Goal: Information Seeking & Learning: Check status

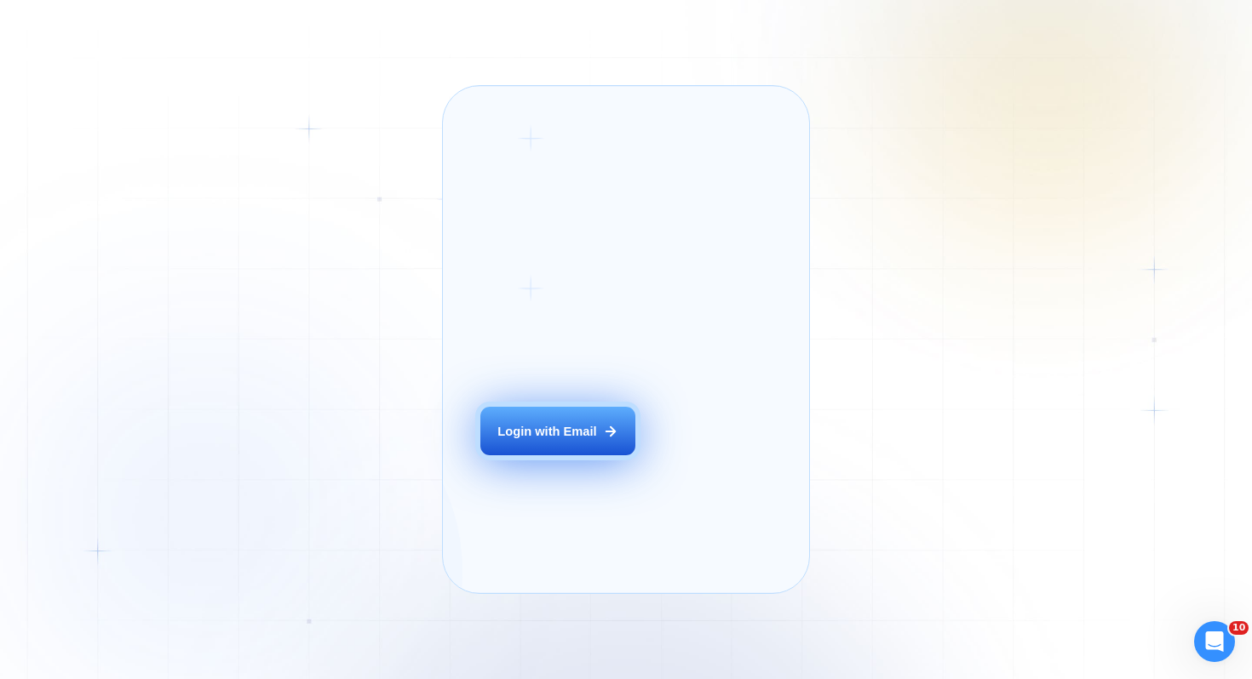
click at [551, 440] on div "Login with Email" at bounding box center [546, 431] width 99 height 17
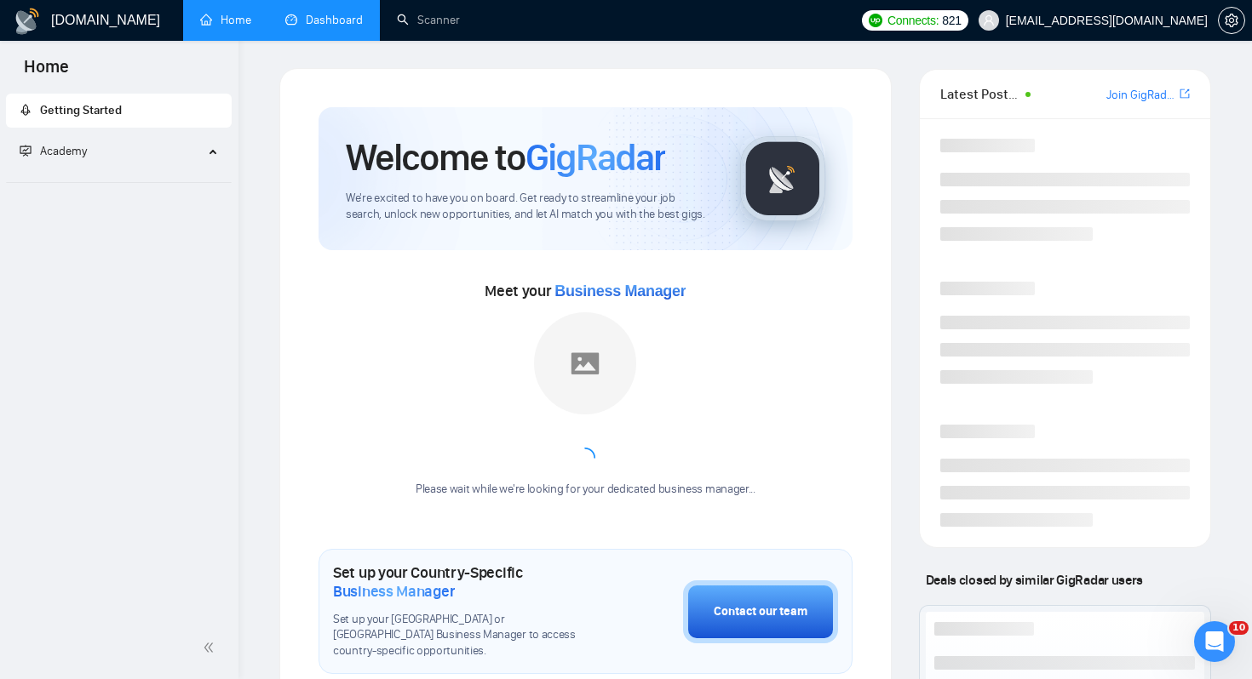
click at [294, 27] on link "Dashboard" at bounding box center [323, 20] width 77 height 14
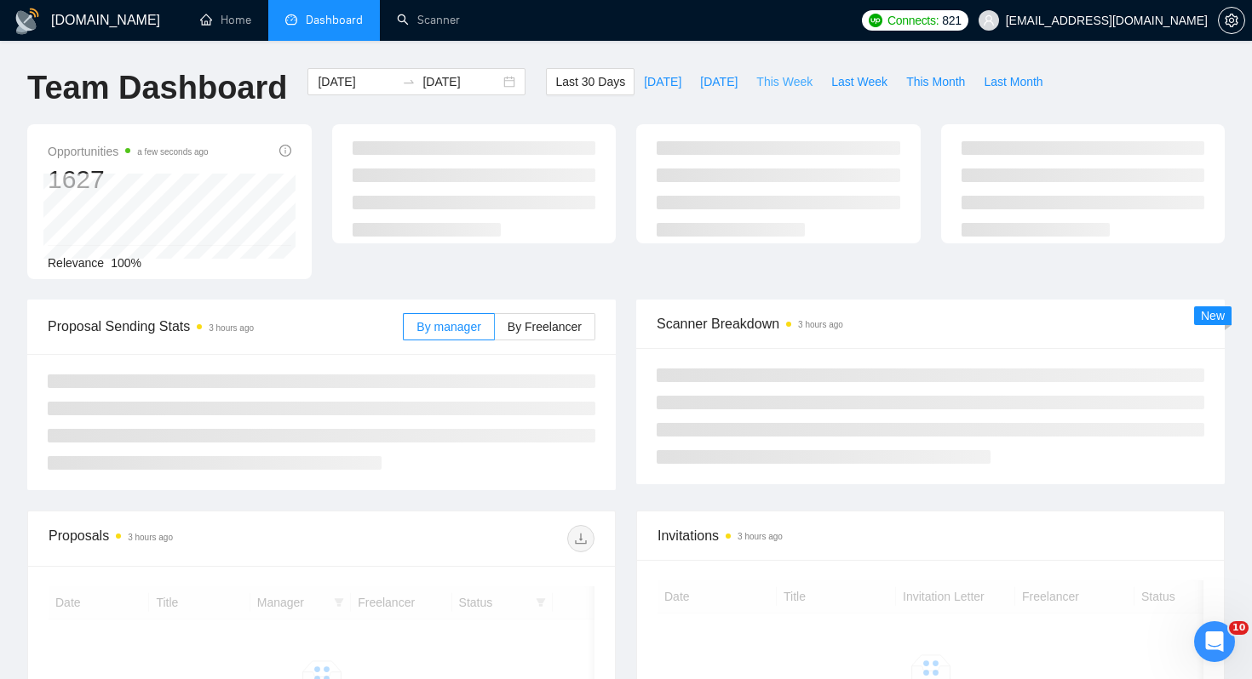
click at [781, 90] on span "This Week" at bounding box center [784, 81] width 56 height 19
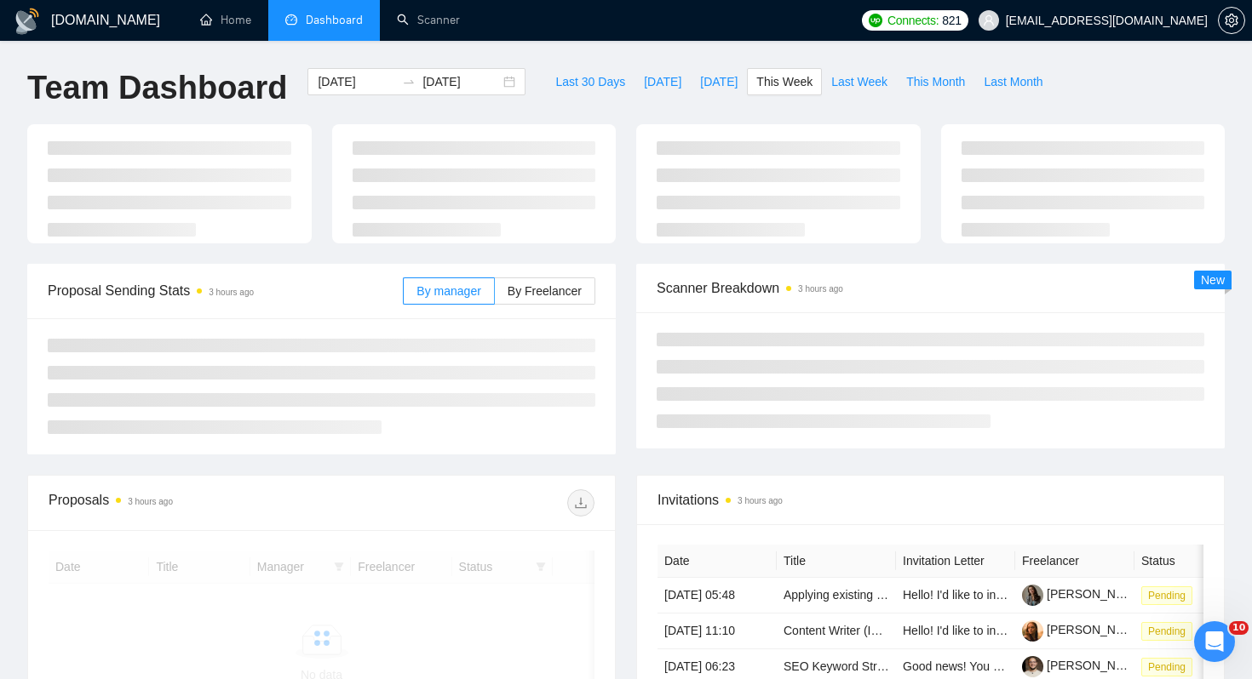
type input "[DATE]"
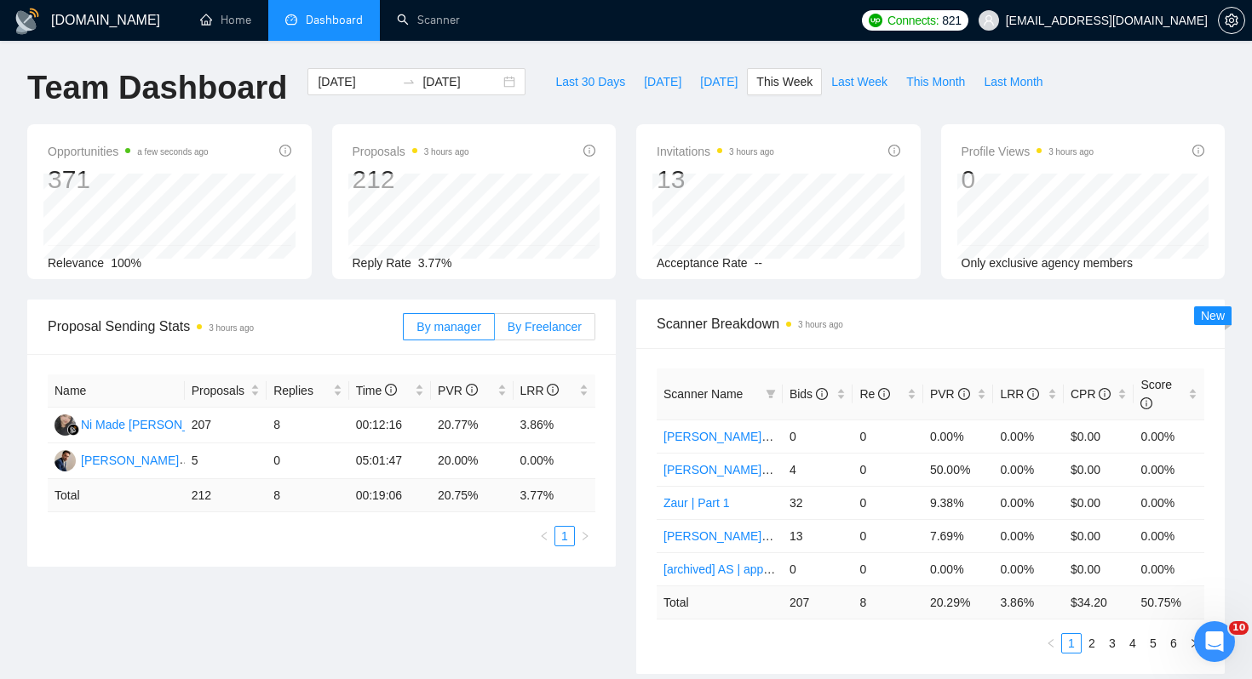
click at [560, 330] on span "By Freelancer" at bounding box center [544, 327] width 74 height 14
click at [495, 331] on input "By Freelancer" at bounding box center [495, 331] width 0 height 0
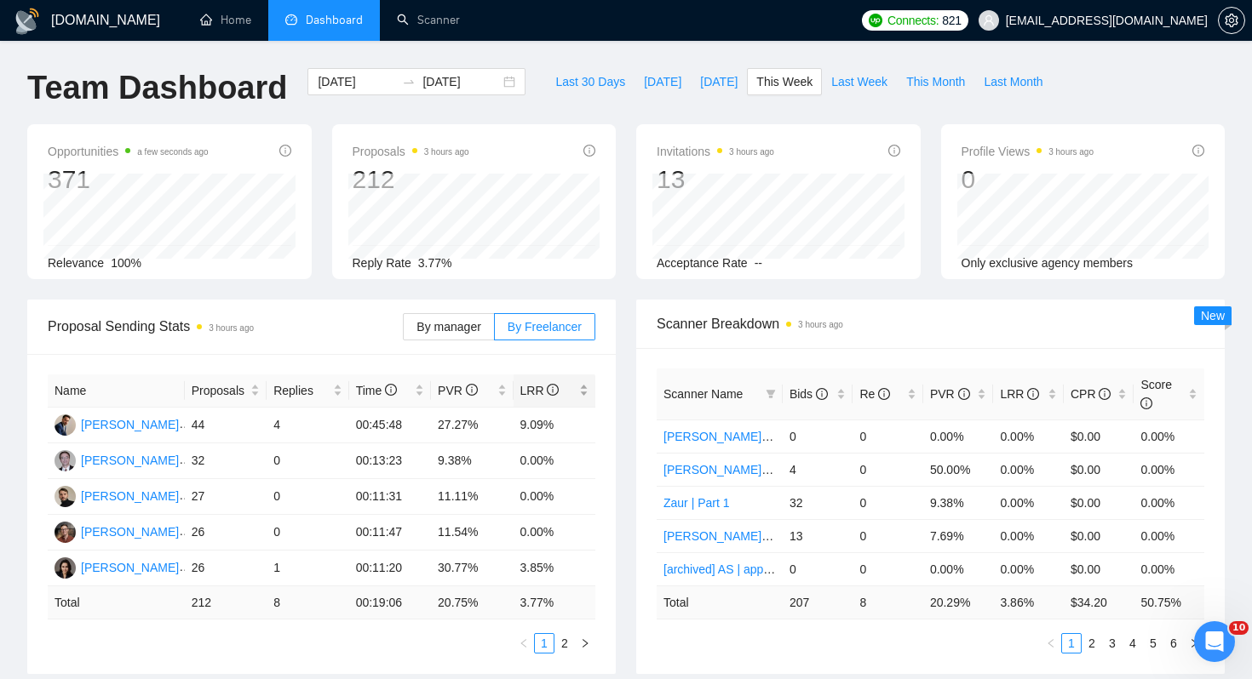
click at [570, 394] on span "LRR" at bounding box center [548, 390] width 56 height 19
click at [622, 456] on div "Proposal Sending Stats 3 hours ago By manager By Freelancer Name Proposals Repl…" at bounding box center [321, 487] width 609 height 375
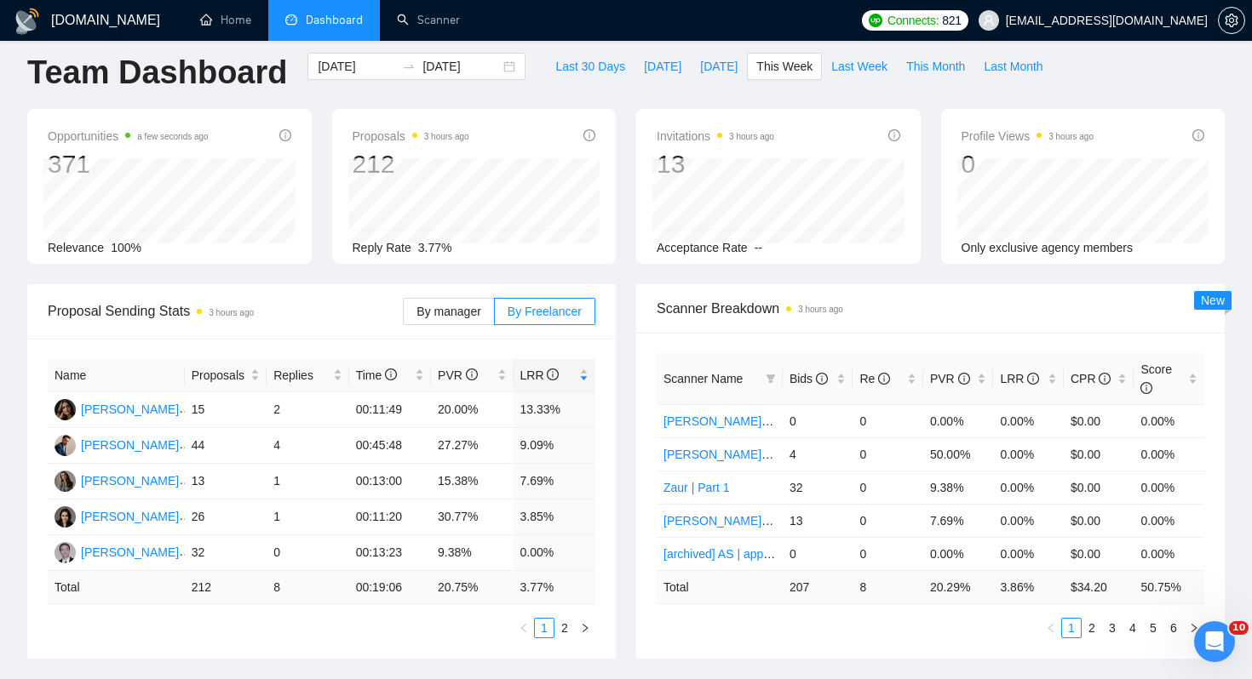
scroll to position [4, 0]
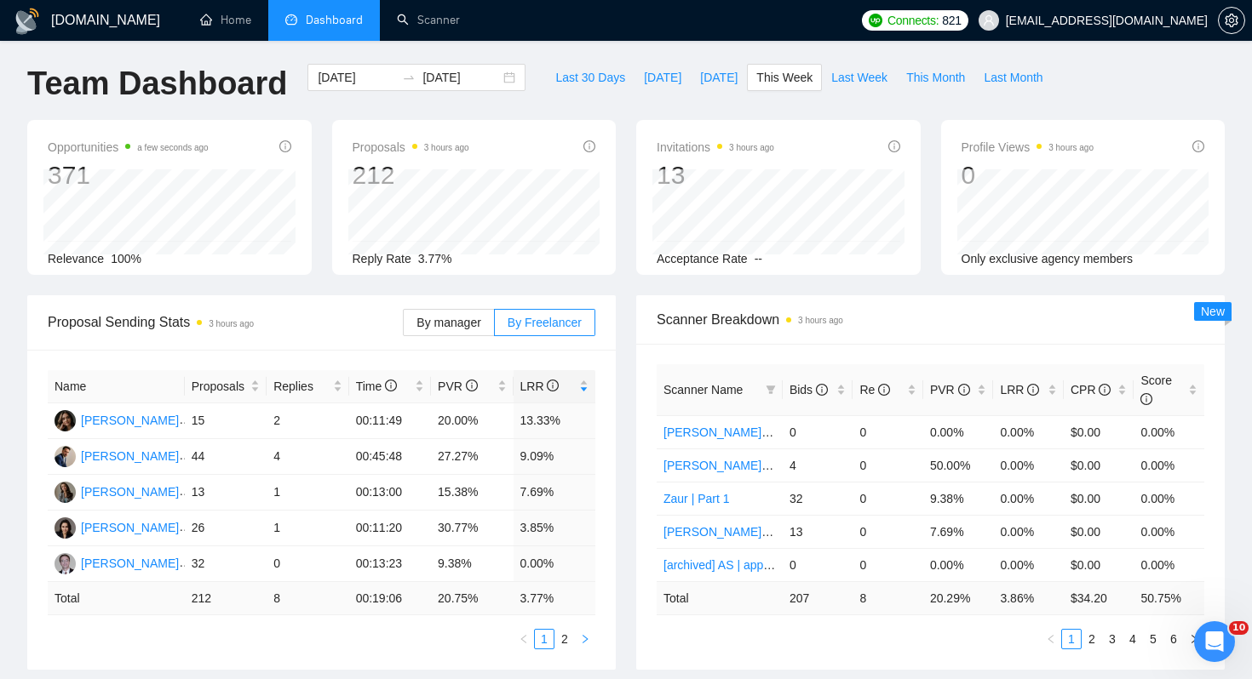
click at [589, 635] on icon "right" at bounding box center [585, 639] width 10 height 10
